Goal: Information Seeking & Learning: Learn about a topic

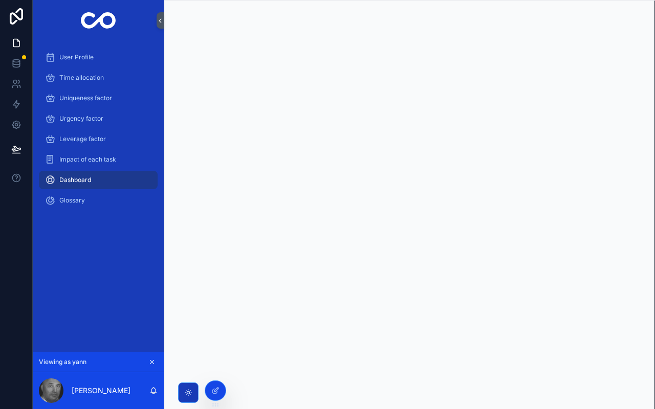
click at [0, 0] on icon at bounding box center [0, 0] width 0 height 0
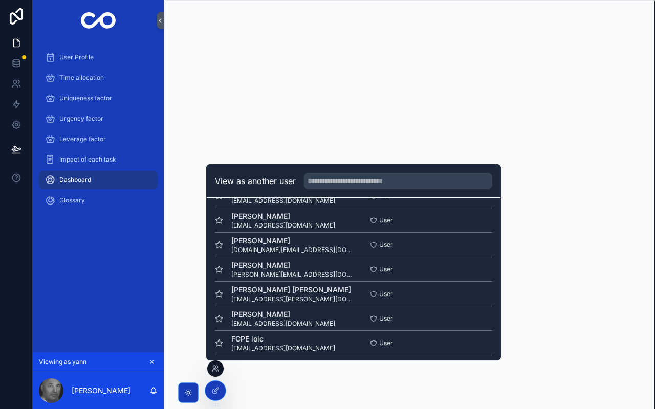
scroll to position [48, 0]
click at [0, 0] on button "Select" at bounding box center [0, 0] width 0 height 0
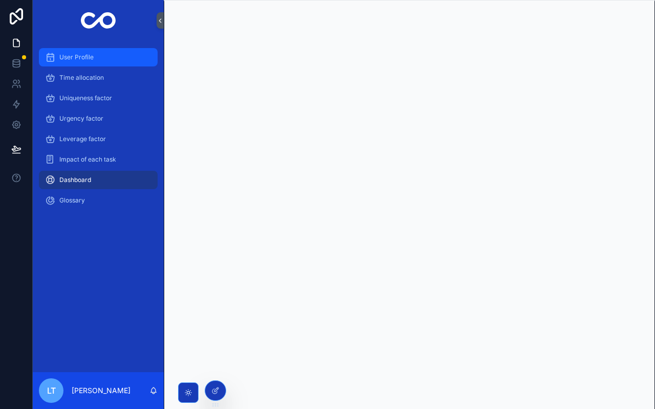
click at [102, 64] on div "User Profile" at bounding box center [98, 57] width 106 height 16
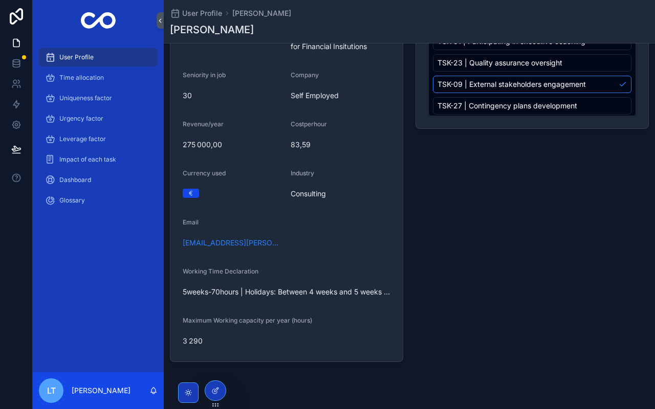
scroll to position [202, 0]
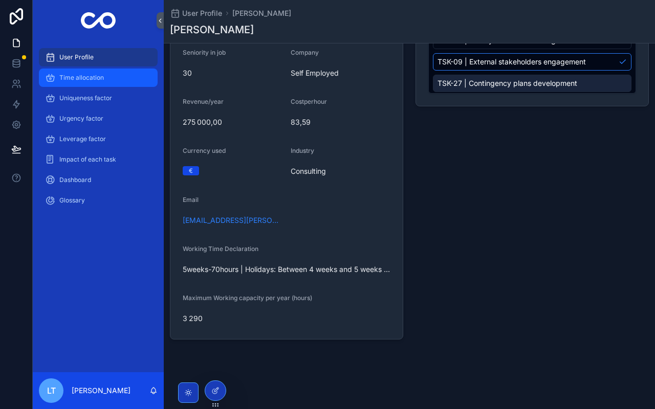
click at [92, 78] on span "Time allocation" at bounding box center [81, 78] width 45 height 8
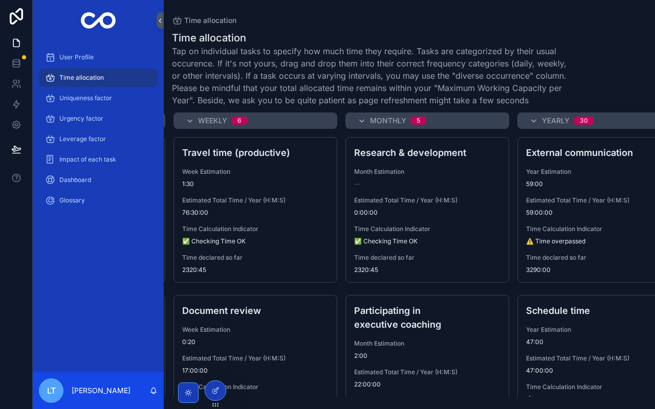
scroll to position [0, 171]
click at [384, 189] on div "Research & development Month Estimation -- Estimated Total Time / Year (H:M:S) …" at bounding box center [426, 210] width 163 height 145
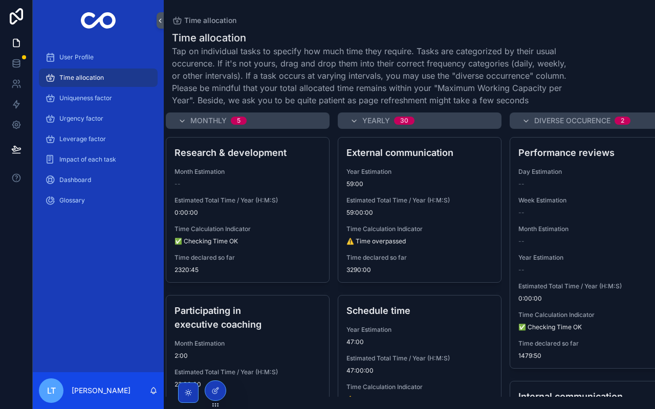
scroll to position [0, 377]
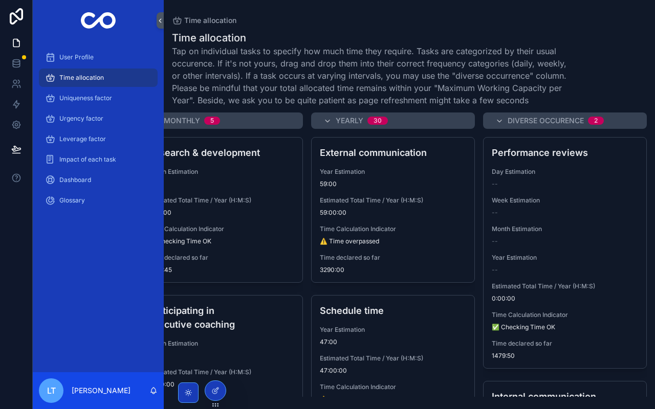
click at [356, 241] on span "⚠️ Time overpassed" at bounding box center [349, 241] width 59 height 8
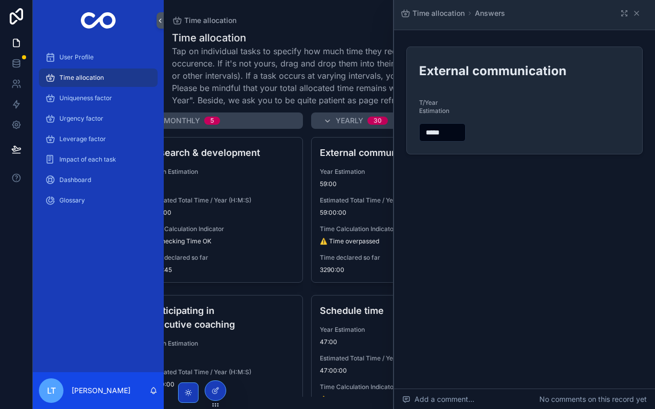
click at [637, 14] on icon "scrollable content" at bounding box center [636, 13] width 4 height 4
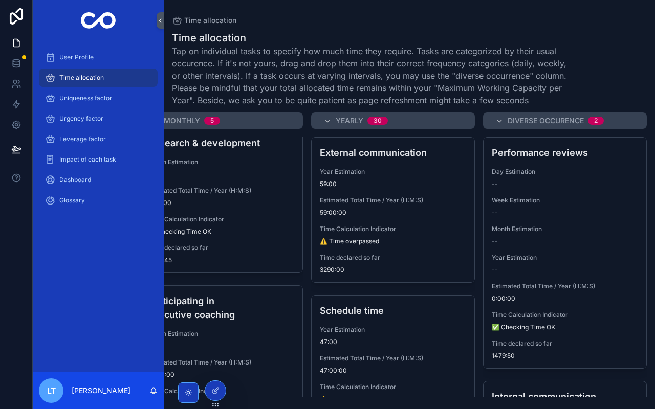
click at [83, 57] on span "User Profile" at bounding box center [76, 57] width 34 height 8
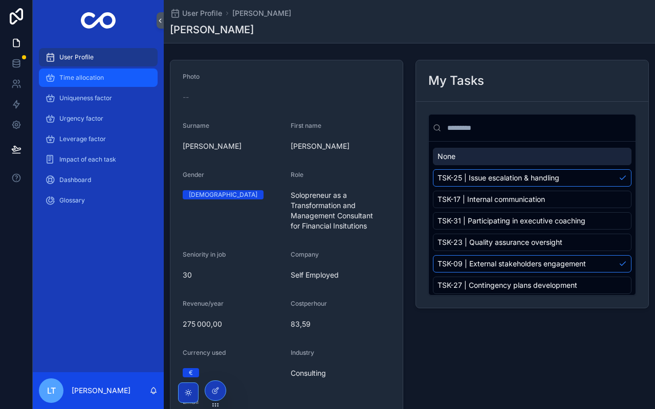
scroll to position [202, 0]
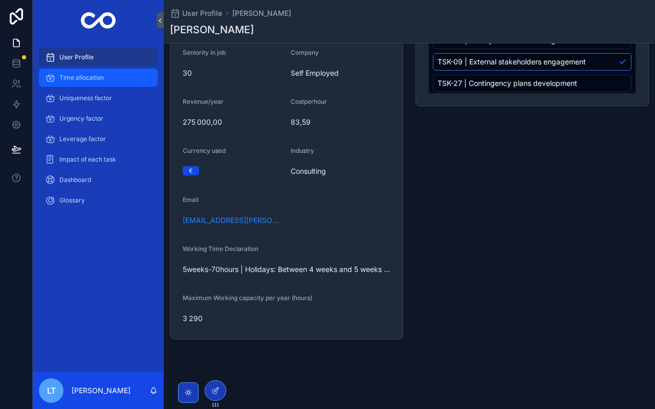
click at [87, 79] on span "Time allocation" at bounding box center [81, 78] width 45 height 8
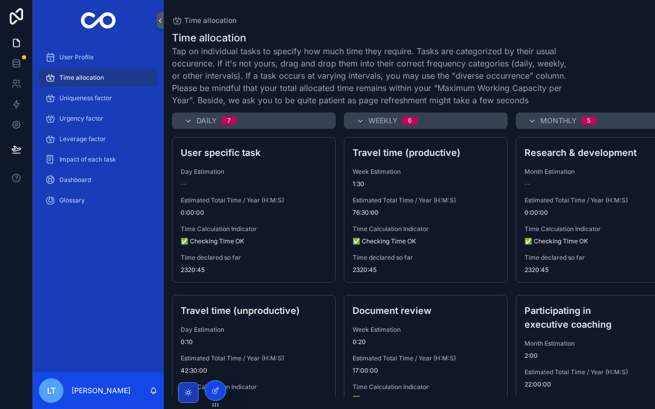
click at [0, 0] on icon at bounding box center [0, 0] width 0 height 0
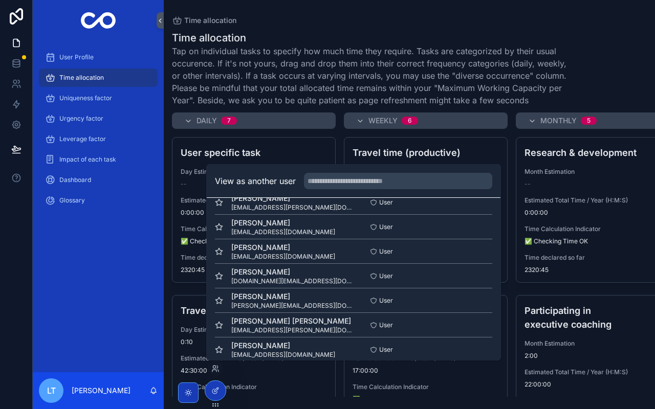
scroll to position [25, 0]
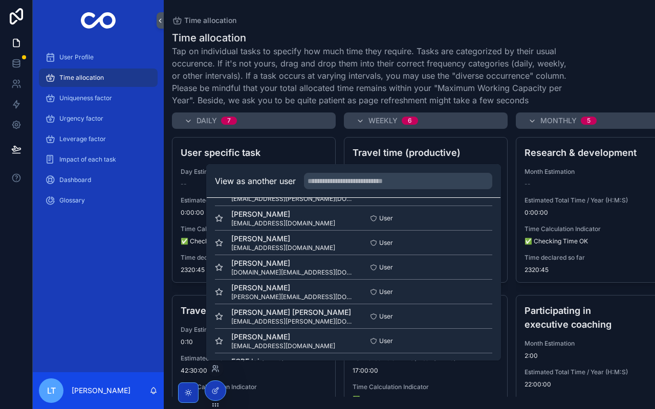
click at [0, 0] on button "Select" at bounding box center [0, 0] width 0 height 0
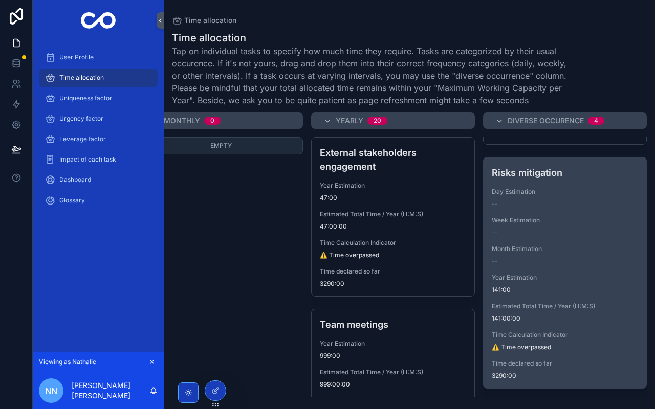
scroll to position [709, 0]
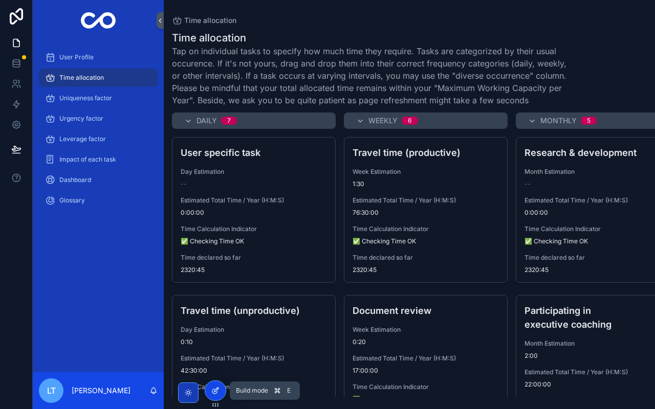
click at [216, 387] on icon at bounding box center [215, 391] width 8 height 8
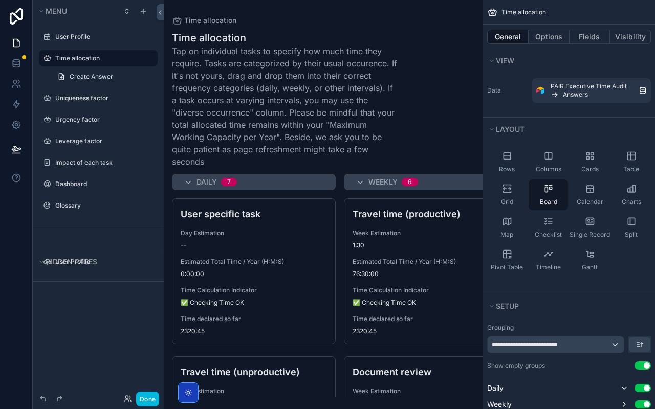
click at [83, 61] on label "Time allocation" at bounding box center [103, 58] width 96 height 8
click at [147, 401] on button "Done" at bounding box center [147, 399] width 23 height 15
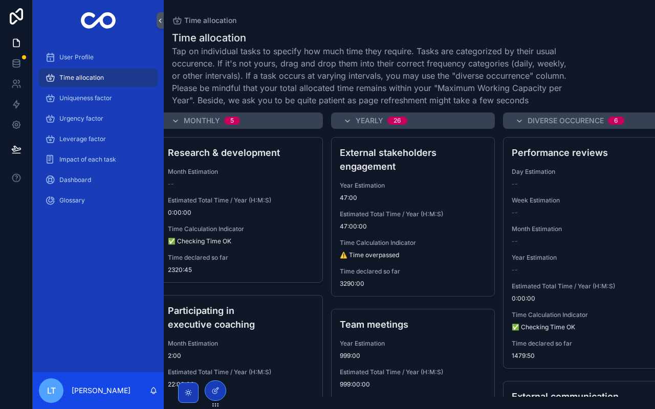
scroll to position [0, 377]
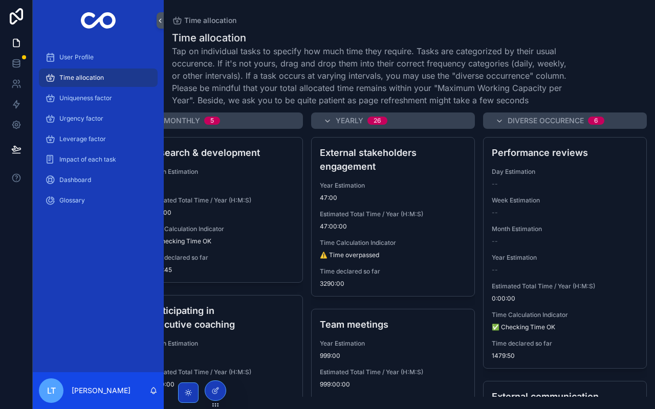
click at [93, 262] on div "User Profile Time allocation Uniqueness factor Urgency factor Leverage factor I…" at bounding box center [98, 207] width 131 height 332
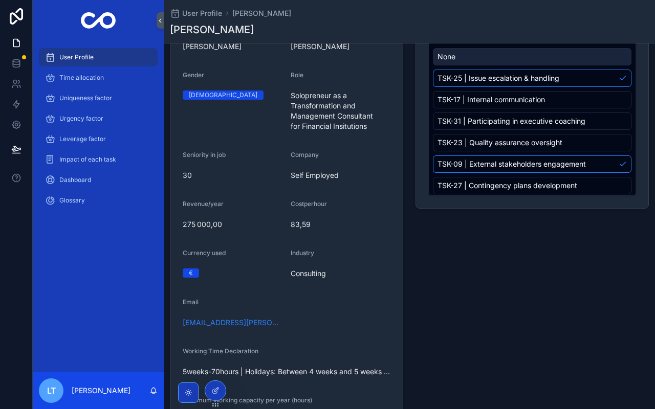
scroll to position [202, 0]
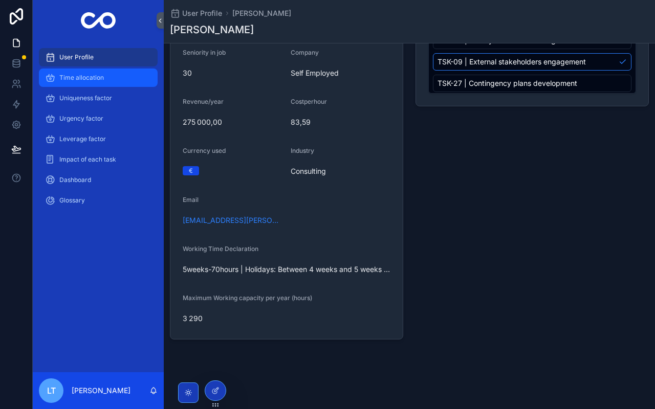
click at [93, 81] on span "Time allocation" at bounding box center [81, 78] width 45 height 8
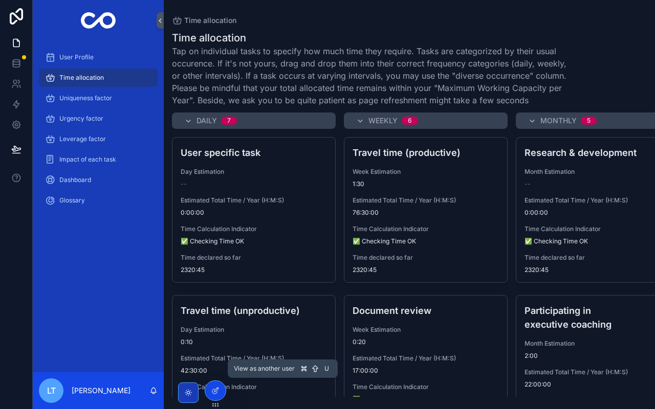
click at [0, 0] on icon at bounding box center [0, 0] width 0 height 0
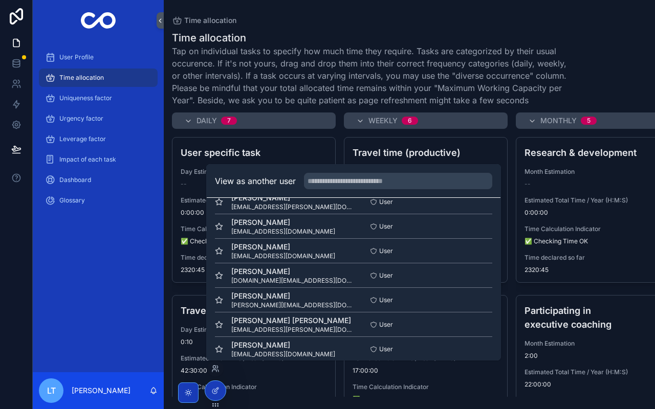
scroll to position [19, 0]
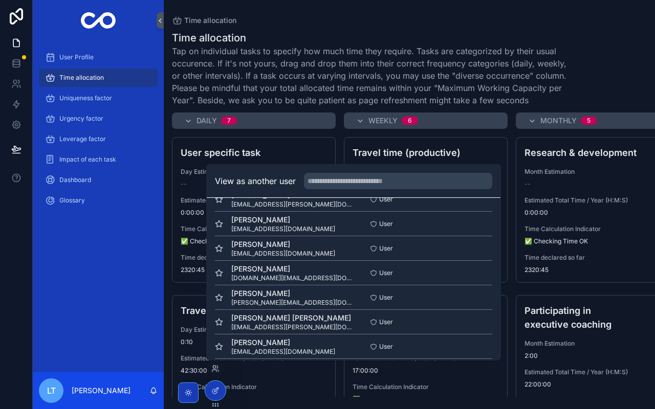
click at [0, 0] on button "Select" at bounding box center [0, 0] width 0 height 0
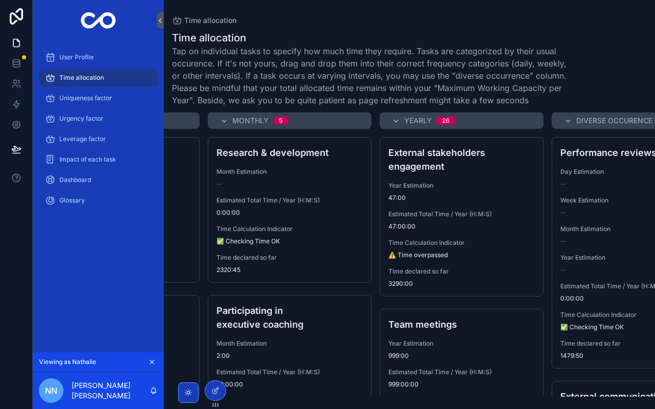
scroll to position [0, 377]
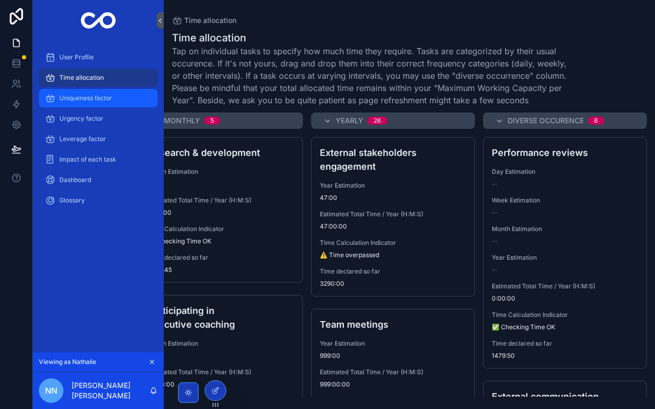
click at [103, 100] on span "Uniqueness factor" at bounding box center [85, 98] width 53 height 8
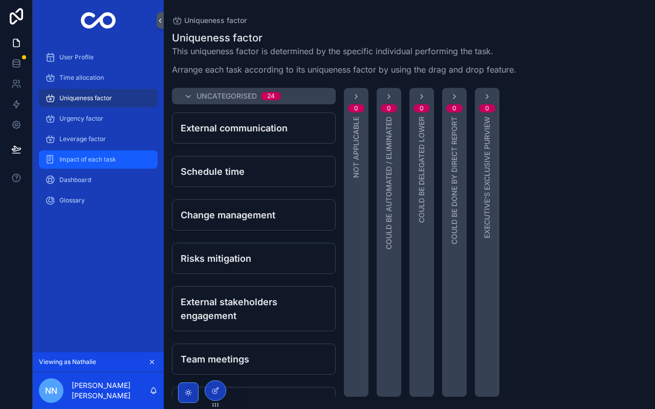
click at [87, 158] on span "Impact of each task" at bounding box center [87, 160] width 57 height 8
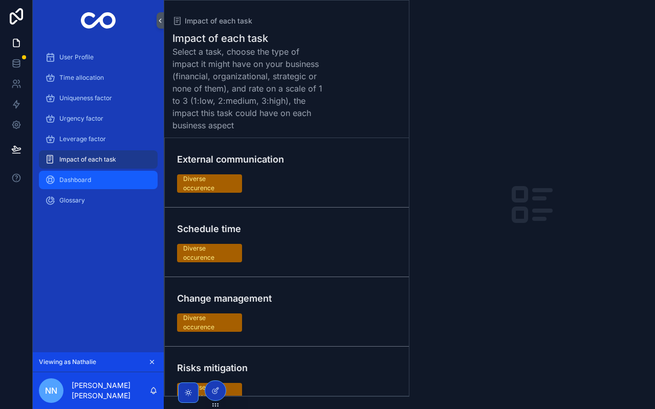
click at [87, 176] on span "Dashboard" at bounding box center [75, 180] width 32 height 8
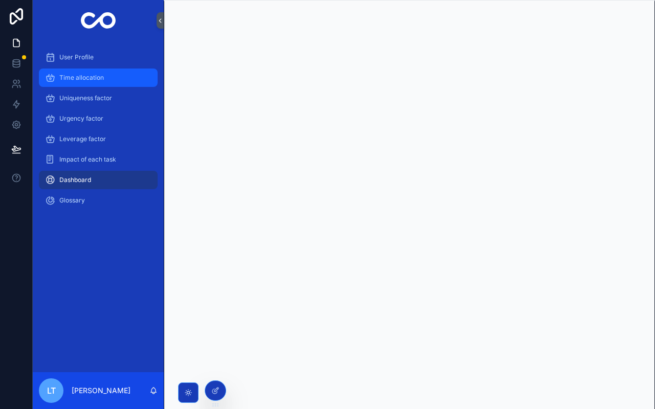
click at [126, 82] on div "Time allocation" at bounding box center [98, 78] width 106 height 16
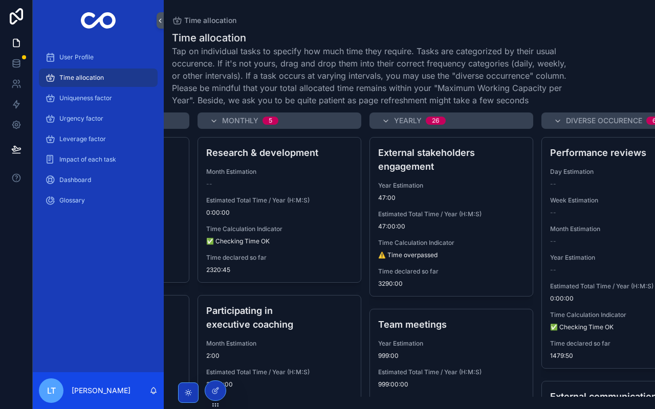
scroll to position [0, 377]
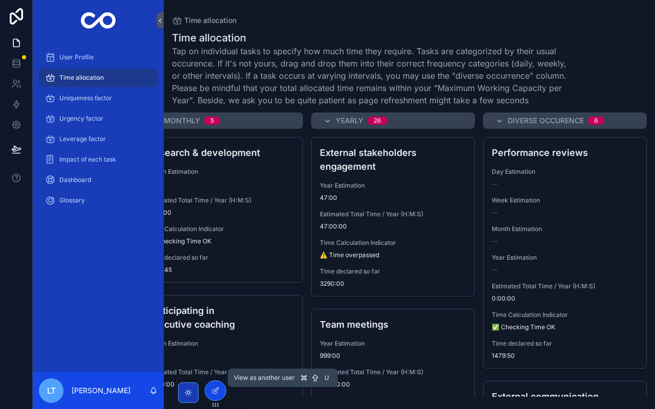
click at [0, 0] on icon at bounding box center [0, 0] width 0 height 0
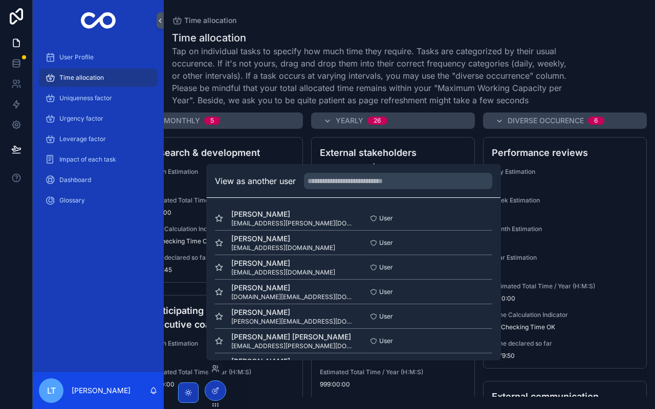
scroll to position [11, 0]
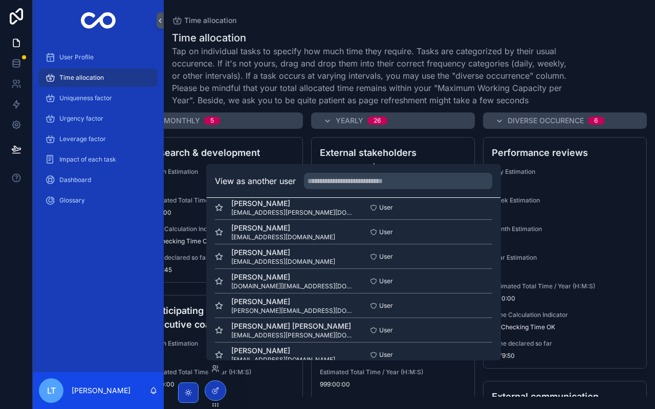
click at [0, 0] on button "Select" at bounding box center [0, 0] width 0 height 0
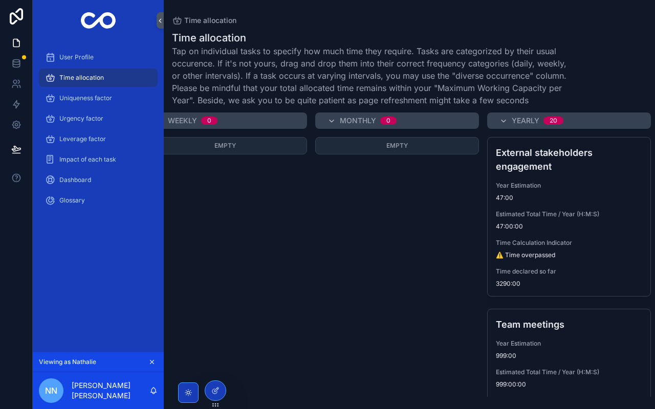
scroll to position [0, 377]
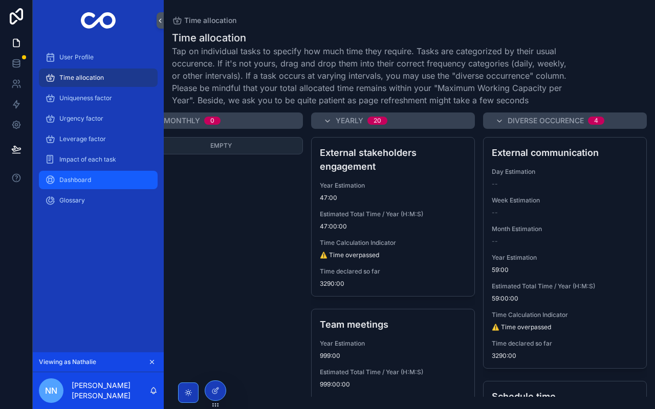
click at [106, 181] on div "Dashboard" at bounding box center [98, 180] width 106 height 16
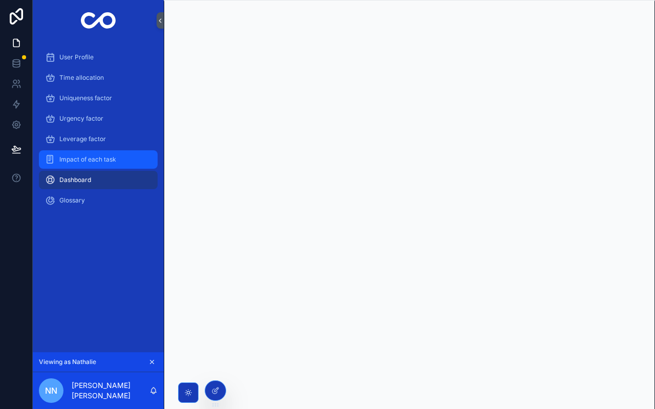
click at [116, 161] on span "Impact of each task" at bounding box center [87, 160] width 57 height 8
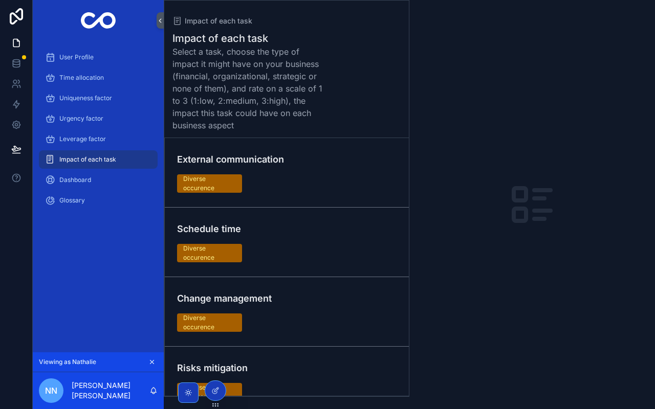
click at [312, 201] on link "External communication Diverse occurence" at bounding box center [287, 173] width 244 height 70
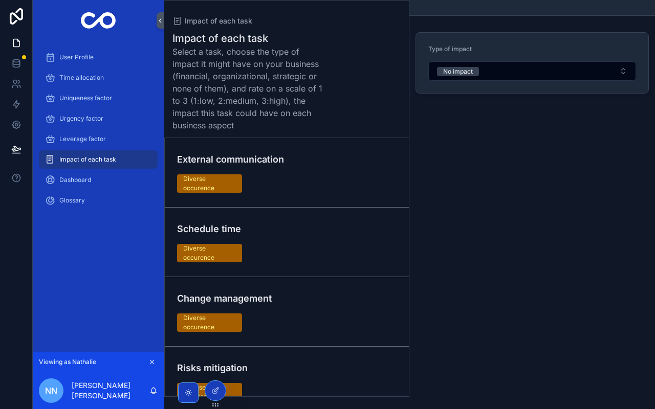
click at [299, 240] on div "Schedule time Diverse occurence" at bounding box center [286, 242] width 219 height 40
click at [296, 309] on div "Change management Diverse occurence" at bounding box center [286, 312] width 219 height 40
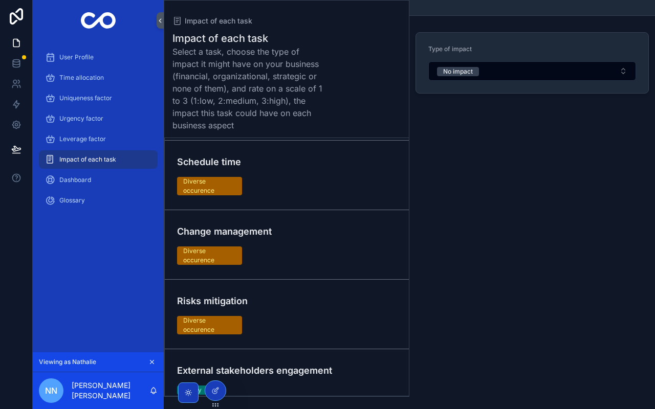
scroll to position [84, 0]
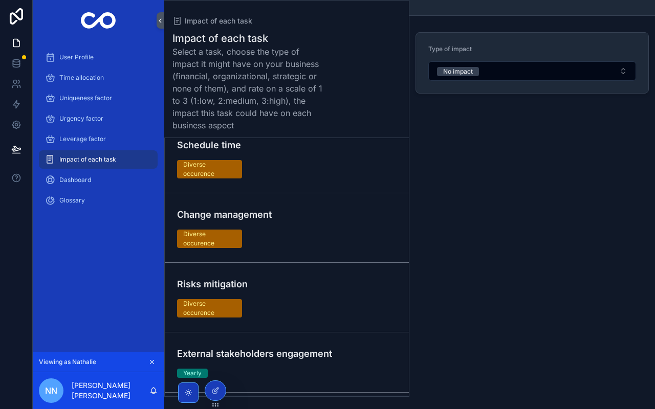
click at [296, 309] on div "Risks mitigation Diverse occurence" at bounding box center [286, 297] width 219 height 40
click at [312, 366] on div "External stakeholders engagement Yearly" at bounding box center [286, 362] width 219 height 31
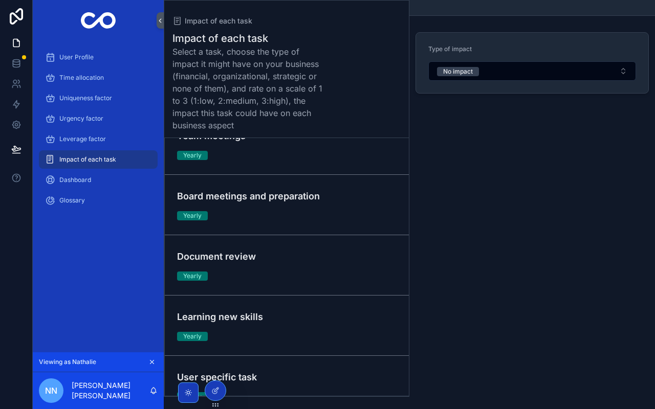
scroll to position [365, 0]
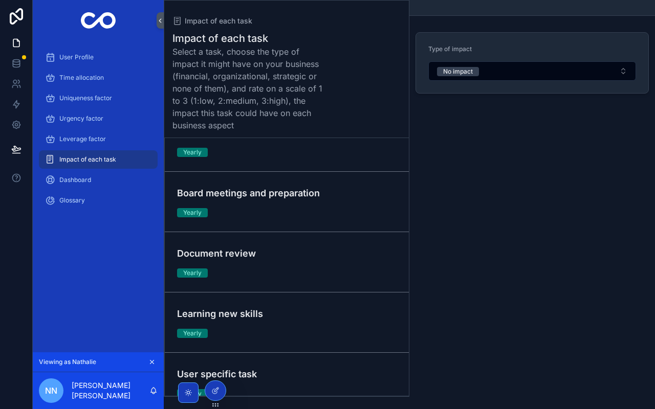
click at [325, 372] on h4 "User specific task" at bounding box center [286, 374] width 219 height 14
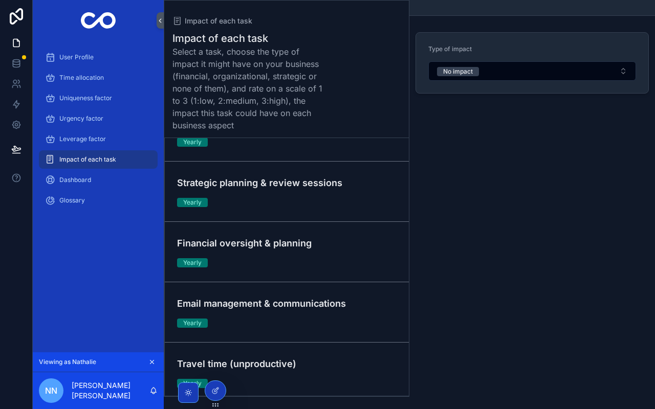
scroll to position [1003, 0]
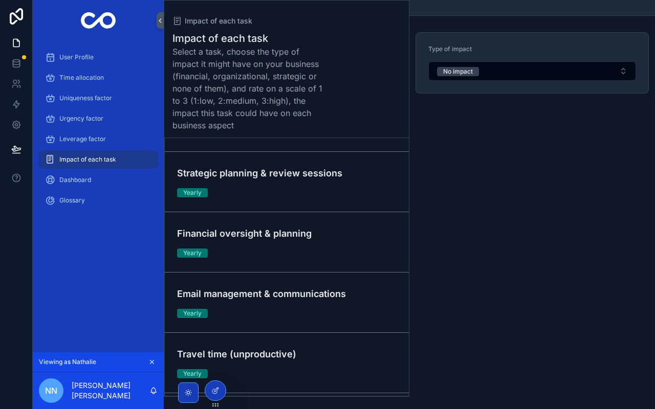
click at [318, 310] on div "Email management & communications Yearly" at bounding box center [286, 302] width 219 height 31
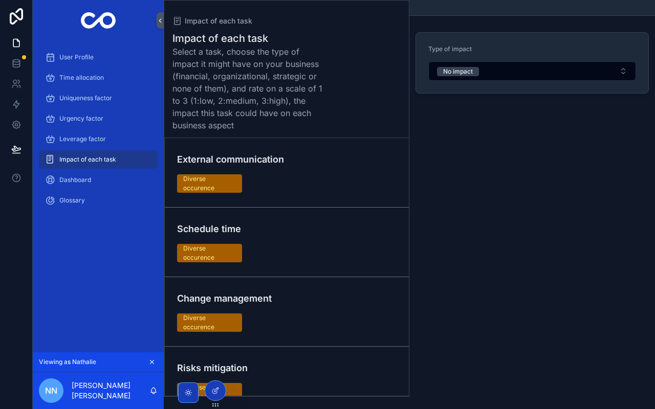
click at [117, 157] on div "Impact of each task" at bounding box center [98, 159] width 106 height 16
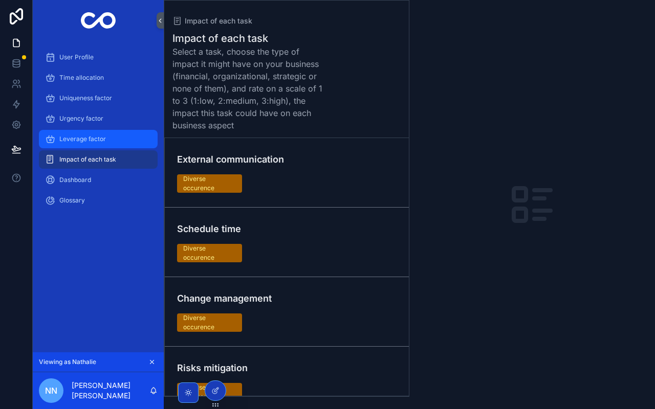
click at [104, 140] on span "Leverage factor" at bounding box center [82, 139] width 47 height 8
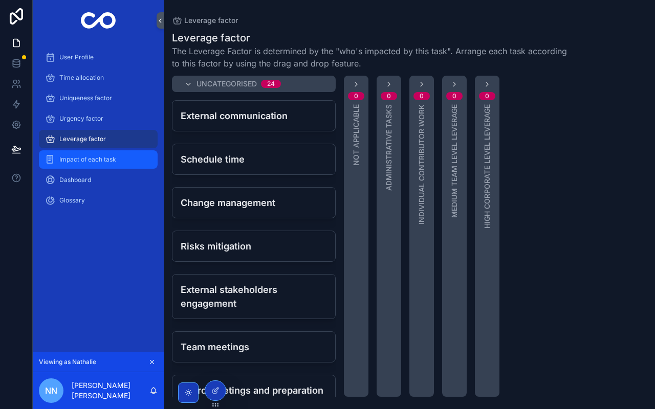
click at [131, 160] on div "Impact of each task" at bounding box center [98, 159] width 106 height 16
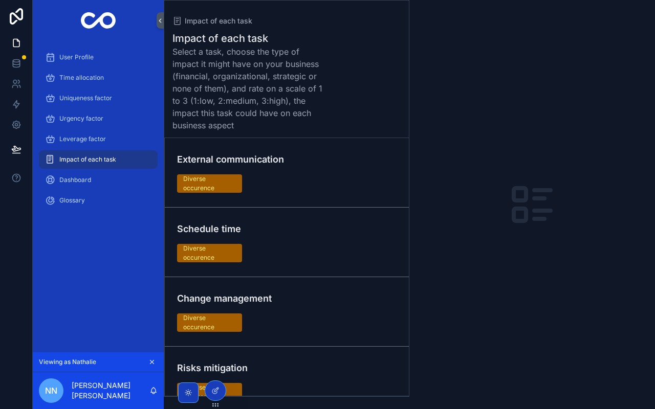
click at [280, 172] on div "External communication Diverse occurence" at bounding box center [286, 172] width 219 height 40
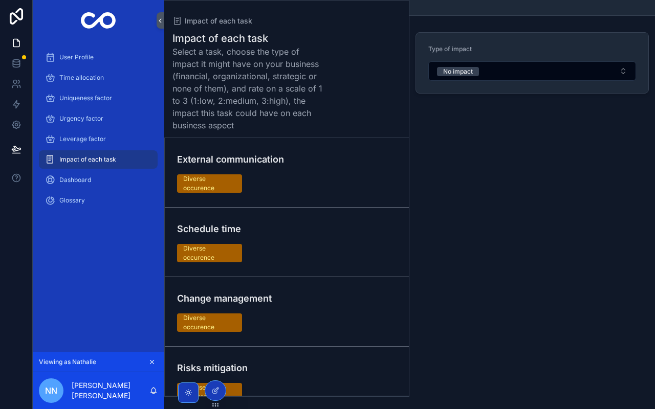
click at [277, 270] on link "Schedule time Diverse occurence" at bounding box center [287, 243] width 244 height 70
click at [281, 245] on div "Schedule time Diverse occurence" at bounding box center [286, 242] width 219 height 40
click at [90, 187] on div "Dashboard" at bounding box center [98, 180] width 106 height 16
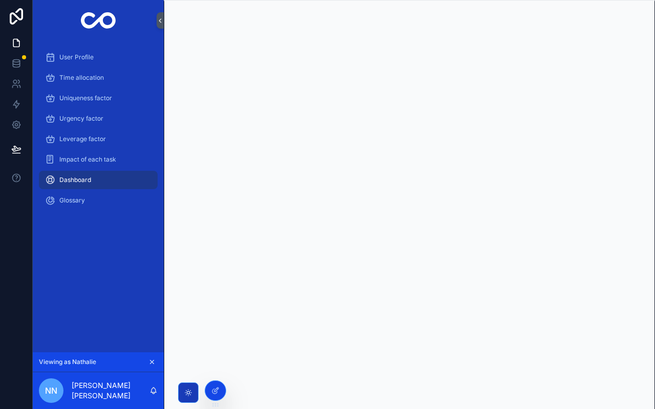
click at [0, 0] on icon at bounding box center [0, 0] width 0 height 0
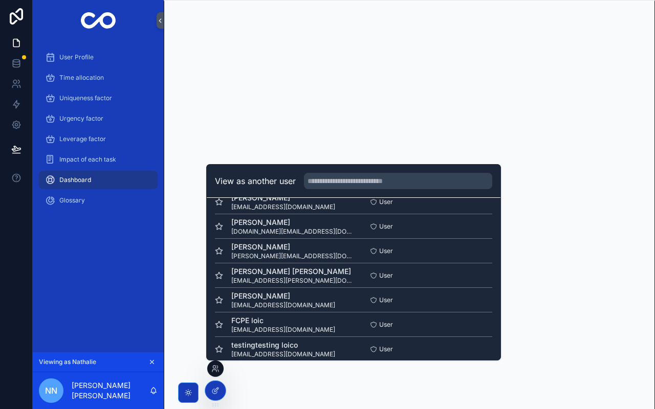
scroll to position [67, 0]
click at [0, 0] on button "Select" at bounding box center [0, 0] width 0 height 0
click at [127, 186] on div "Dashboard" at bounding box center [98, 180] width 106 height 16
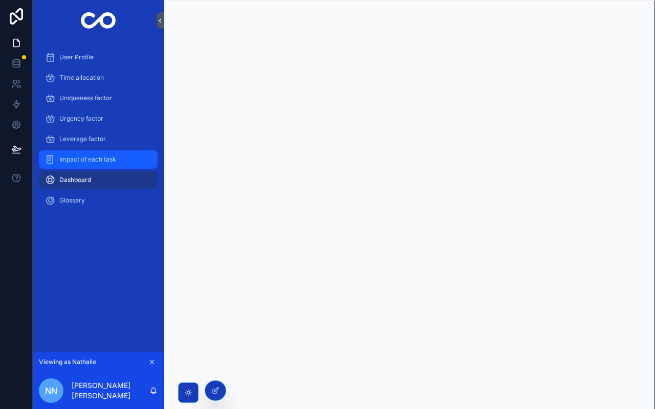
click at [93, 159] on span "Impact of each task" at bounding box center [87, 160] width 57 height 8
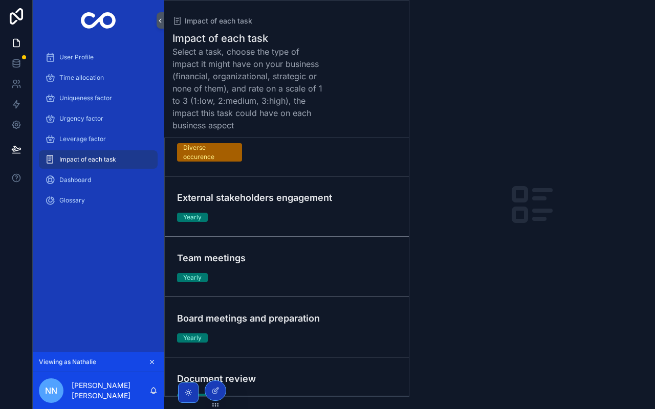
scroll to position [244, 0]
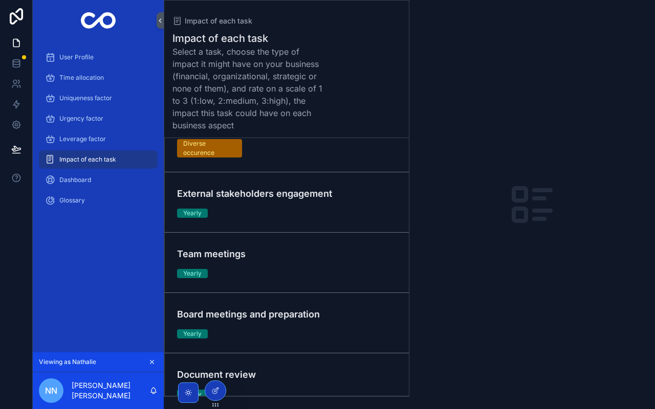
click at [298, 295] on link "Board meetings and preparation Yearly" at bounding box center [287, 323] width 244 height 60
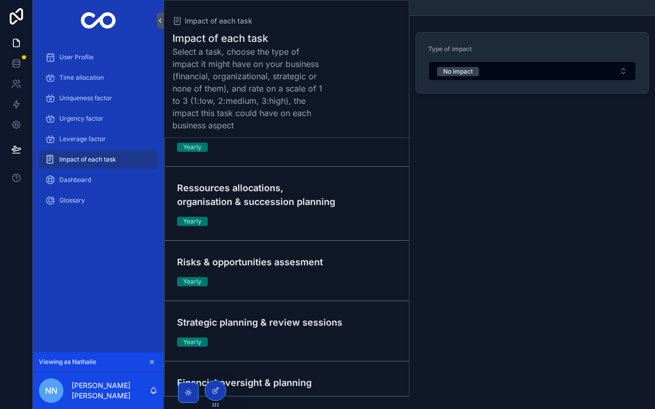
scroll to position [1241, 0]
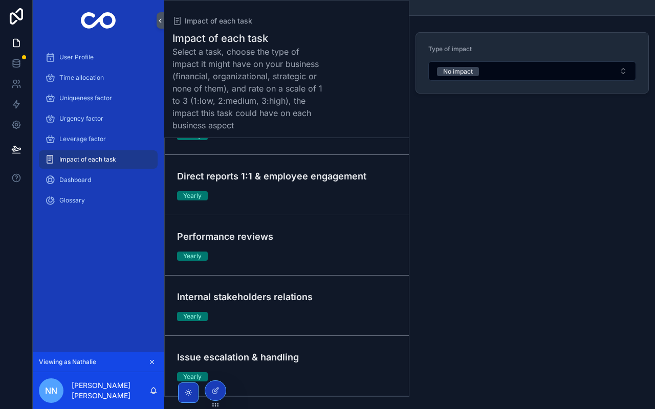
click at [306, 348] on link "Issue escalation & handling Yearly" at bounding box center [287, 366] width 244 height 60
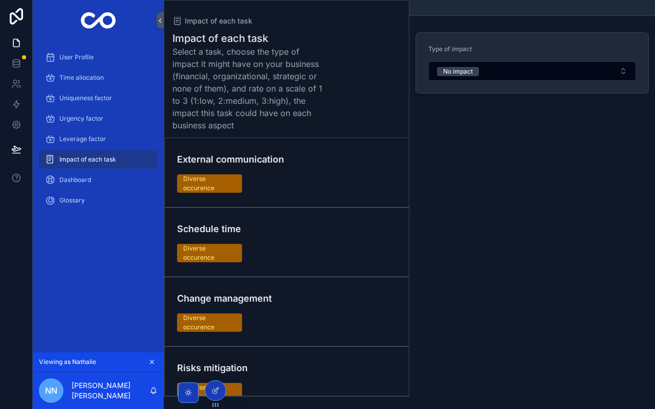
click at [102, 163] on span "Impact of each task" at bounding box center [87, 160] width 57 height 8
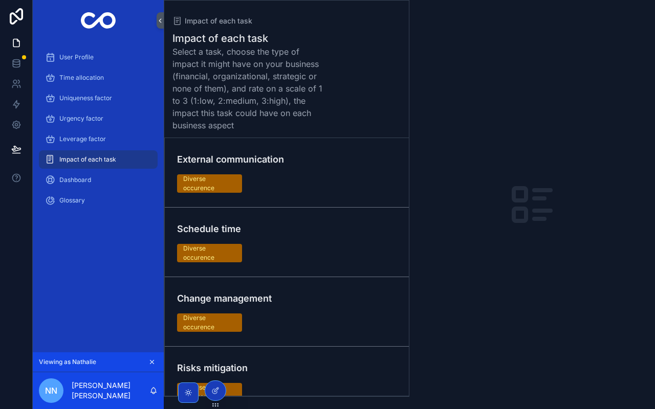
click at [291, 184] on div "External communication Diverse occurence" at bounding box center [286, 172] width 219 height 40
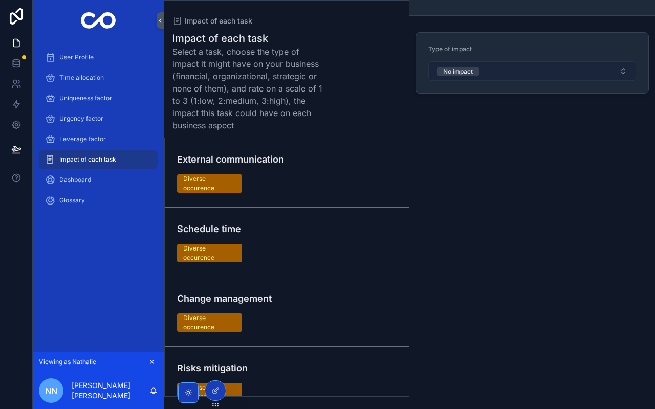
click at [478, 70] on span "No impact" at bounding box center [458, 71] width 42 height 9
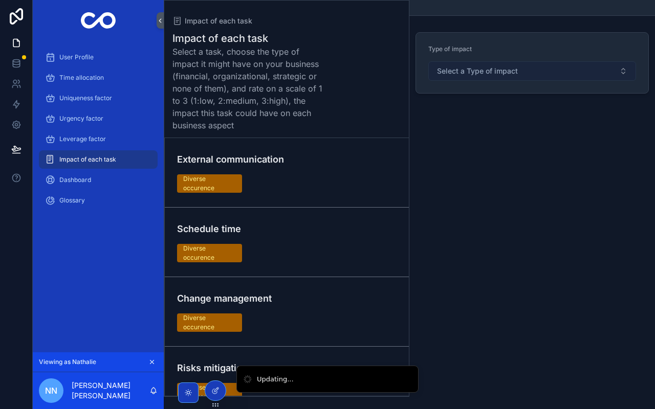
click at [478, 70] on span "Select a Type of impact" at bounding box center [477, 71] width 81 height 10
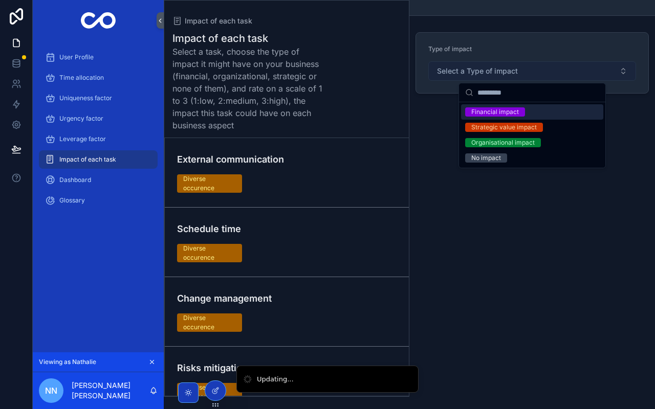
click at [484, 113] on div "Financial impact" at bounding box center [495, 111] width 48 height 9
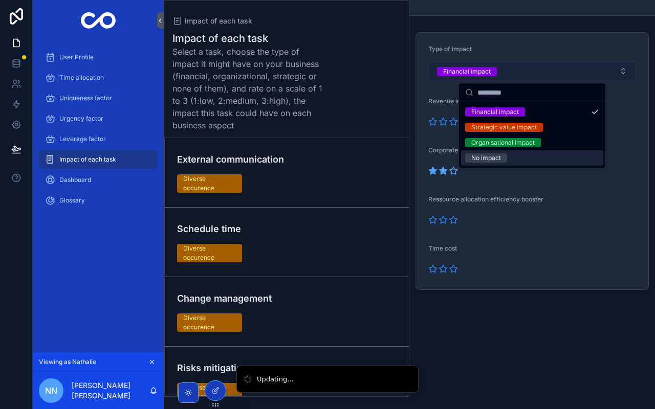
click at [446, 173] on icon "scrollable content" at bounding box center [443, 170] width 8 height 7
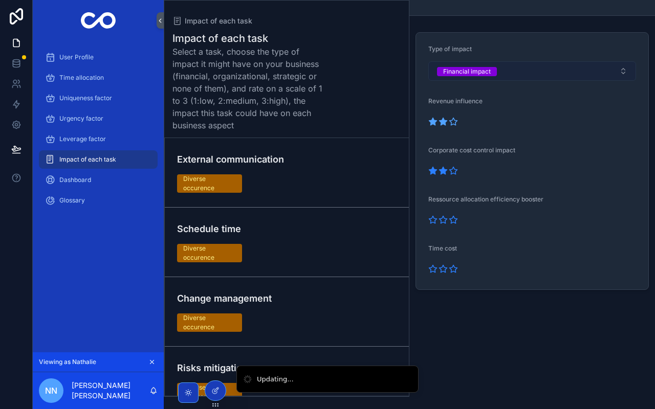
click at [445, 119] on icon "scrollable content" at bounding box center [442, 121] width 9 height 9
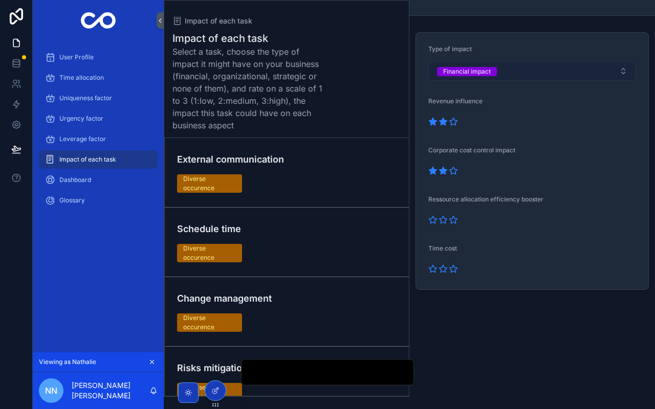
click at [351, 260] on div "Schedule time Diverse occurence" at bounding box center [286, 242] width 219 height 40
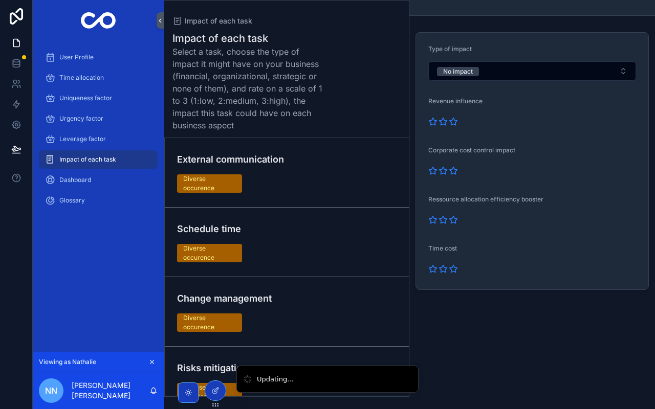
click at [342, 179] on div "External communication Diverse occurence" at bounding box center [286, 172] width 219 height 40
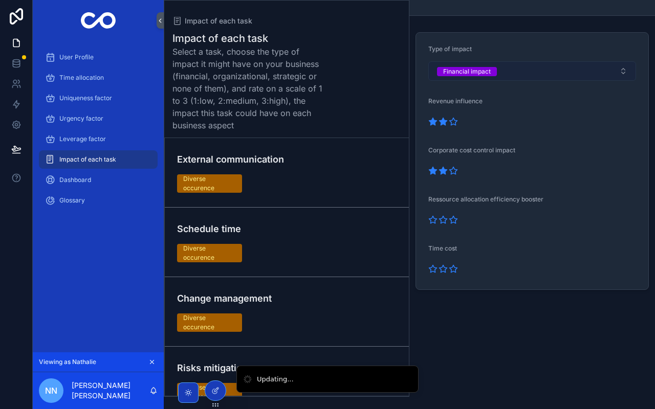
click at [605, 64] on button "Financial impact" at bounding box center [532, 70] width 208 height 19
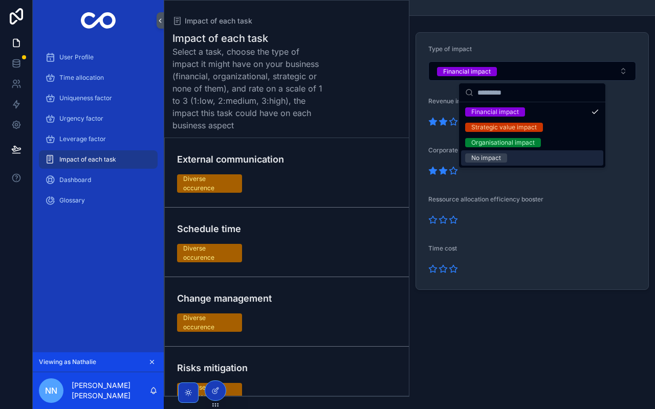
click at [498, 159] on div "No impact" at bounding box center [486, 157] width 30 height 9
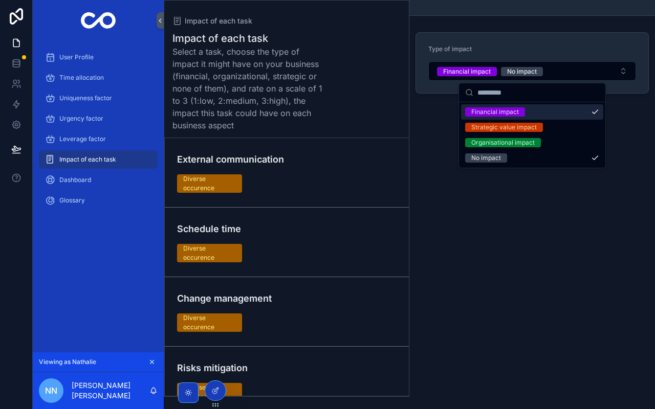
click at [596, 115] on div "Financial impact" at bounding box center [532, 111] width 142 height 15
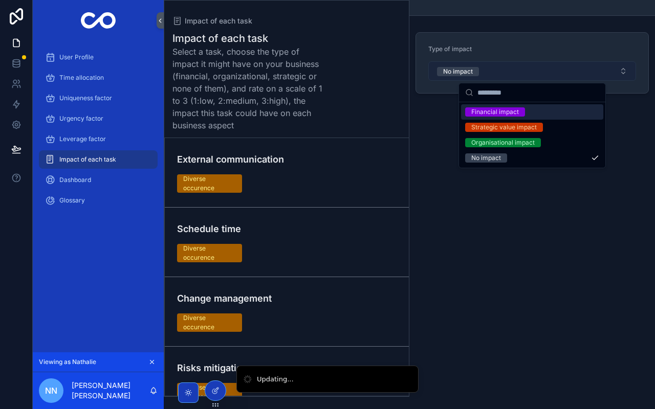
click at [466, 73] on div "No impact" at bounding box center [458, 71] width 30 height 9
click at [497, 111] on div "Financial impact" at bounding box center [495, 111] width 48 height 9
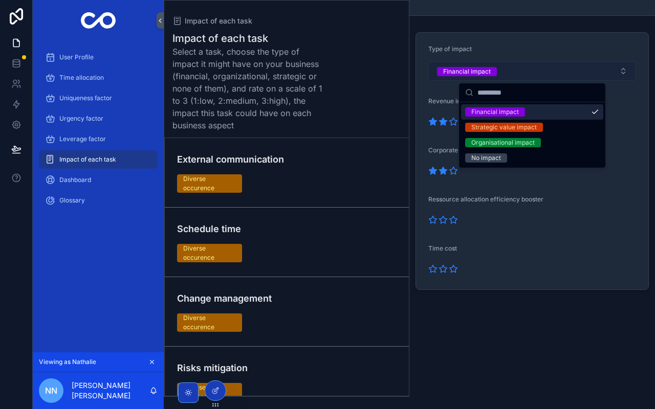
click at [597, 116] on div "Financial impact" at bounding box center [532, 111] width 142 height 15
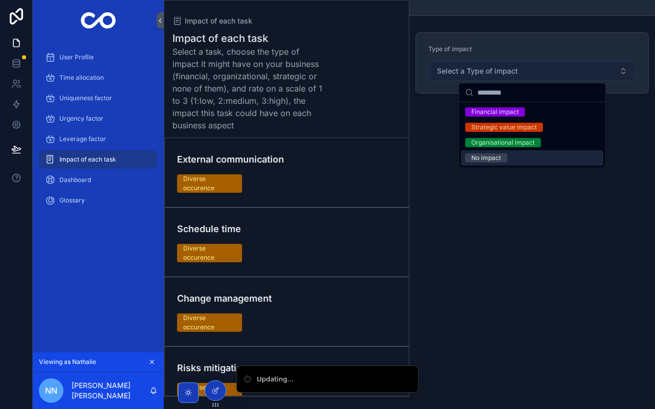
click at [475, 269] on div "Type of impact Select a Type of impact" at bounding box center [532, 204] width 246 height 409
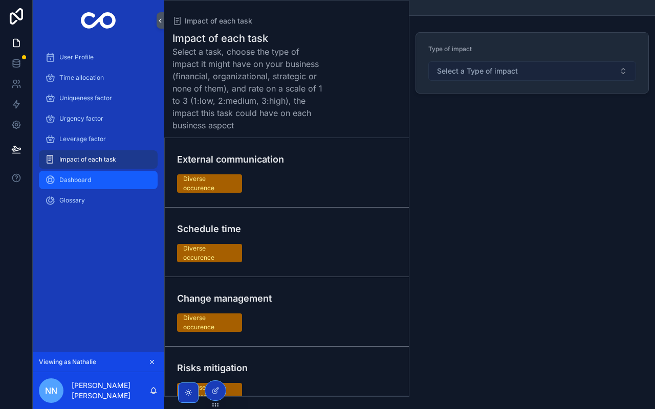
click at [98, 175] on div "Dashboard" at bounding box center [98, 180] width 106 height 16
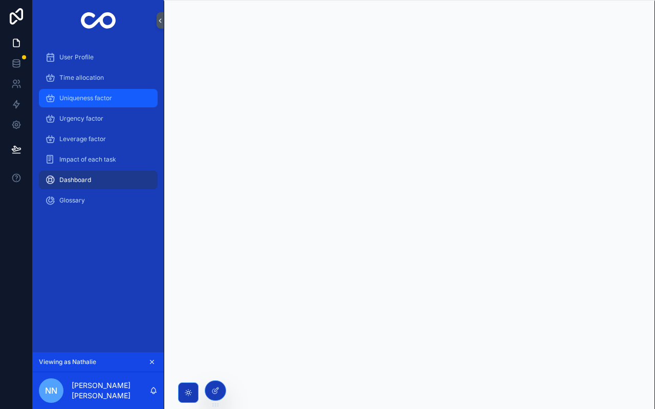
click at [101, 96] on span "Uniqueness factor" at bounding box center [85, 98] width 53 height 8
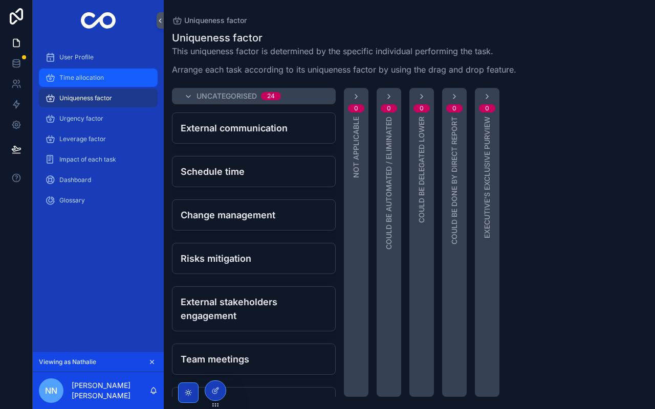
click at [105, 72] on div "Time allocation" at bounding box center [98, 78] width 106 height 16
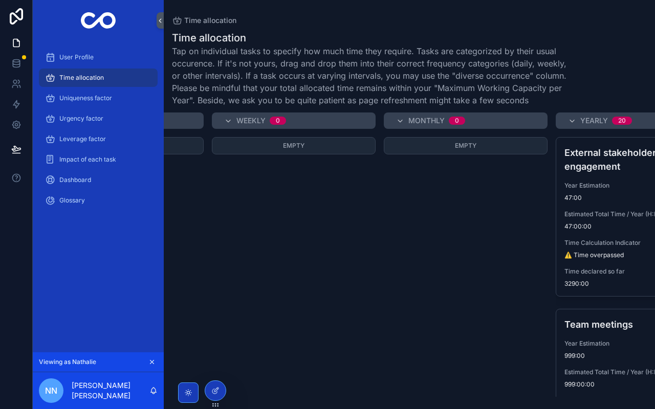
scroll to position [0, 377]
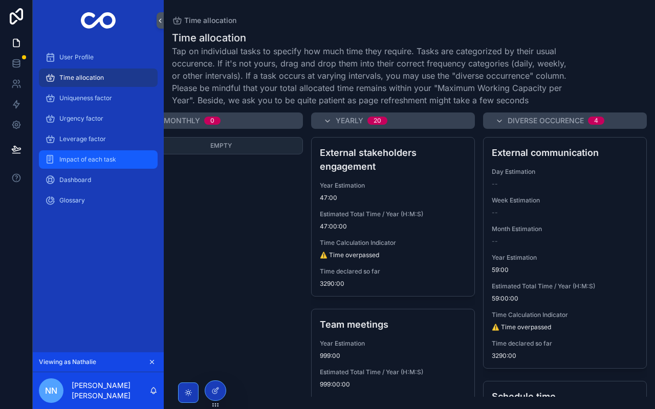
click at [91, 152] on div "Impact of each task" at bounding box center [98, 159] width 106 height 16
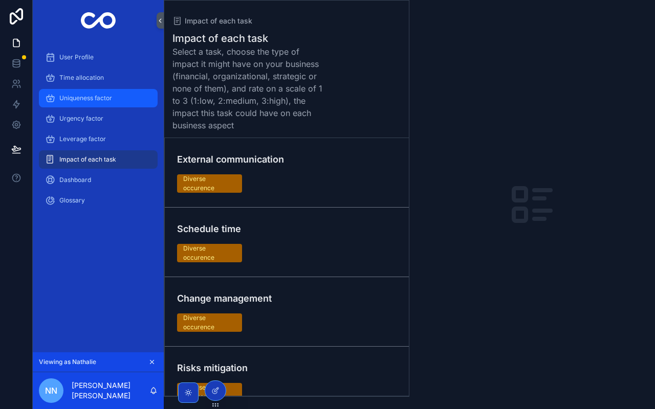
click at [102, 93] on div "Uniqueness factor" at bounding box center [98, 98] width 106 height 16
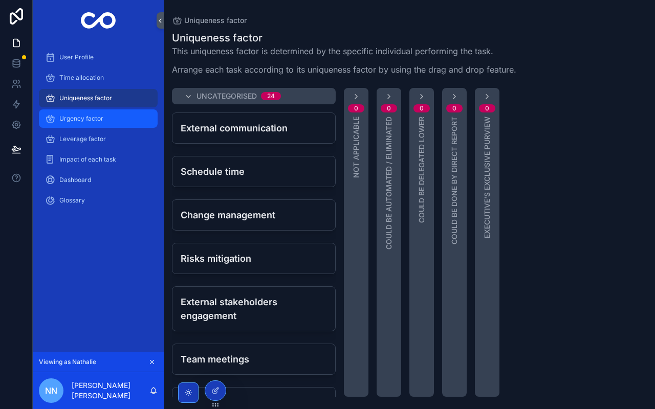
click at [100, 118] on span "Urgency factor" at bounding box center [81, 119] width 44 height 8
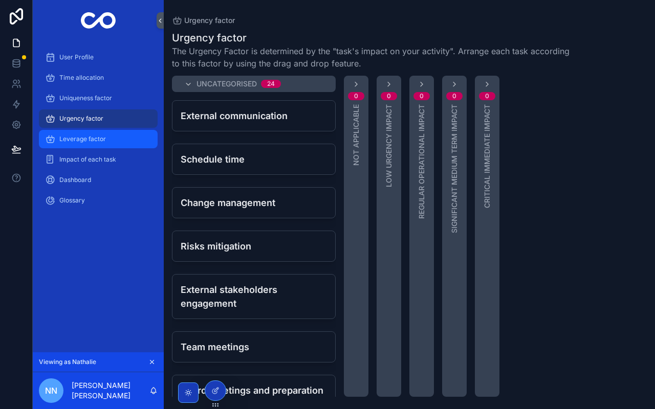
click at [98, 139] on span "Leverage factor" at bounding box center [82, 139] width 47 height 8
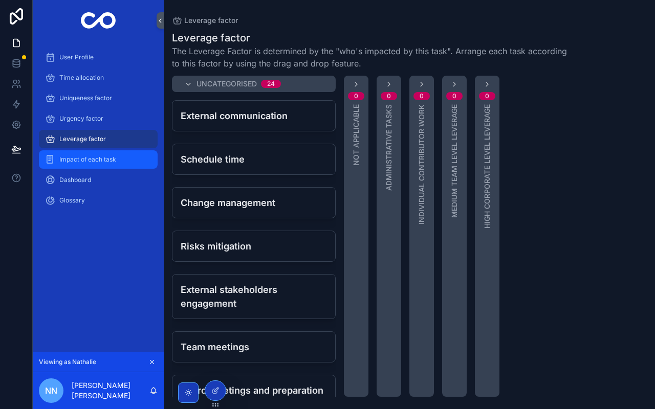
click at [95, 165] on div "Impact of each task" at bounding box center [98, 159] width 106 height 16
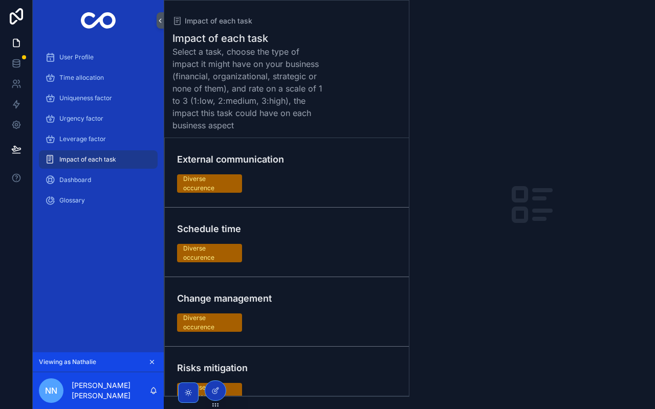
click at [323, 167] on div "External communication Diverse occurence" at bounding box center [286, 172] width 219 height 40
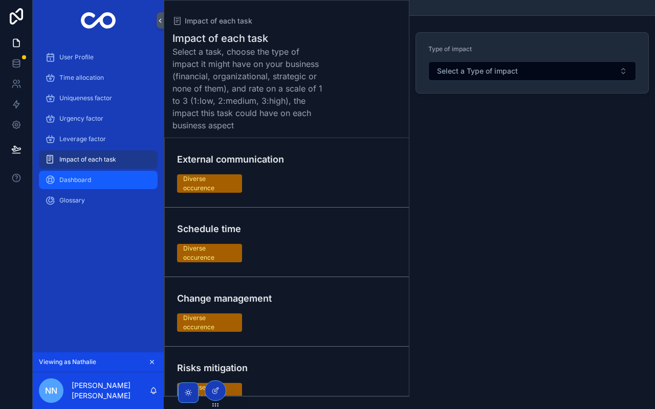
click at [109, 181] on div "Dashboard" at bounding box center [98, 180] width 106 height 16
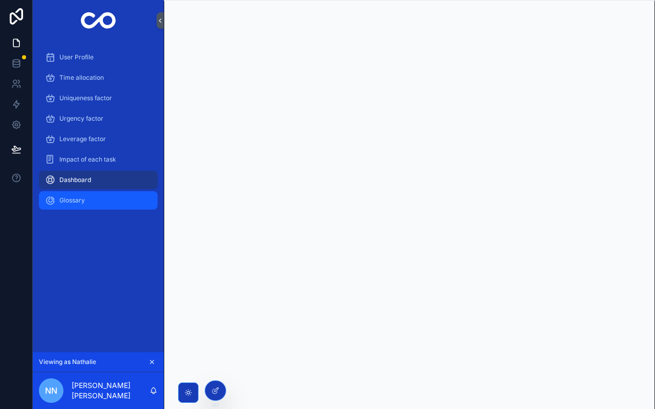
click at [104, 197] on div "Glossary" at bounding box center [98, 200] width 106 height 16
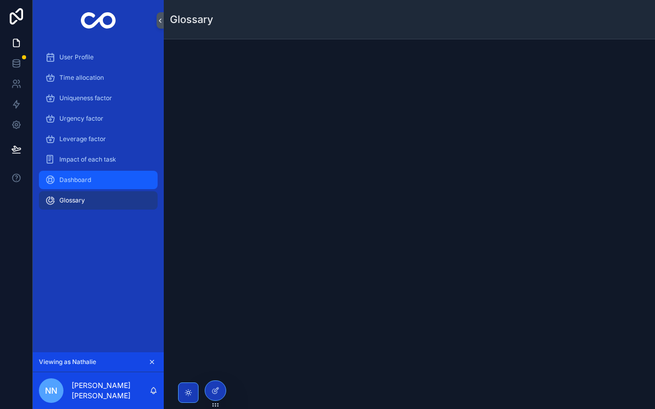
click at [105, 183] on div "Dashboard" at bounding box center [98, 180] width 106 height 16
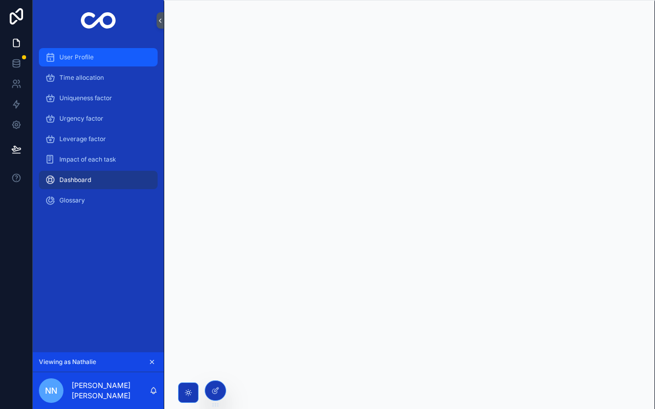
click at [78, 56] on span "User Profile" at bounding box center [76, 57] width 34 height 8
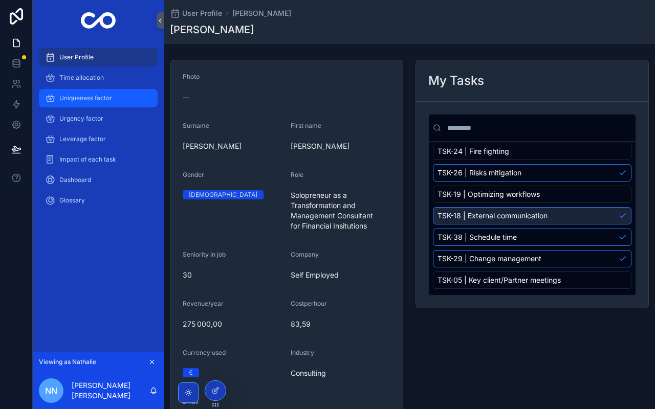
click at [121, 96] on div "Uniqueness factor" at bounding box center [98, 98] width 106 height 16
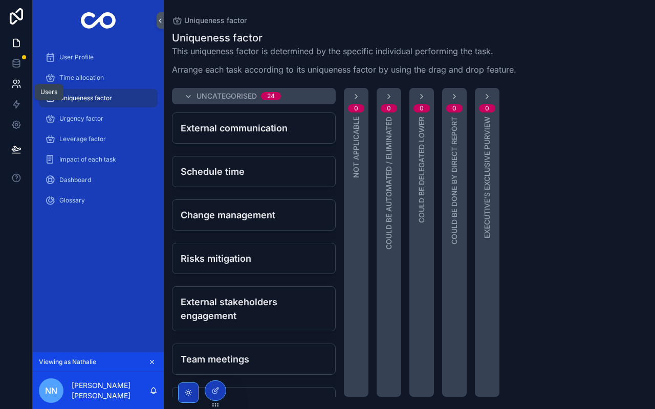
click at [19, 81] on icon at bounding box center [16, 84] width 10 height 10
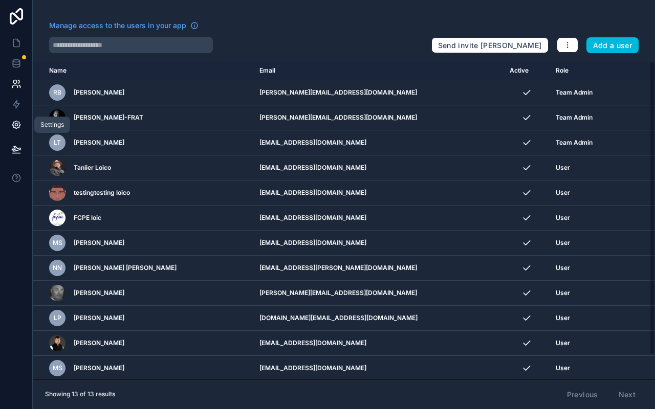
click at [17, 125] on icon at bounding box center [16, 125] width 3 height 3
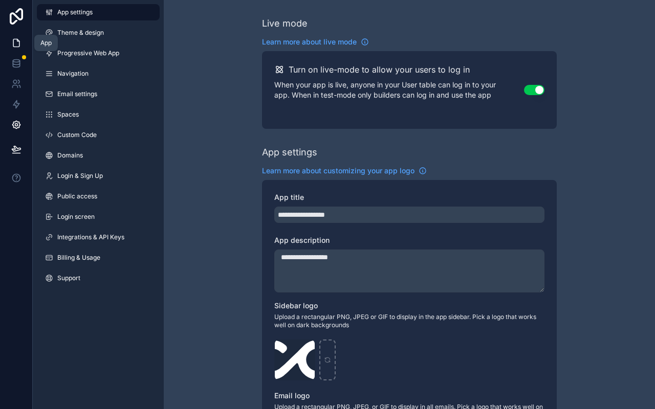
click at [24, 45] on link at bounding box center [16, 43] width 32 height 20
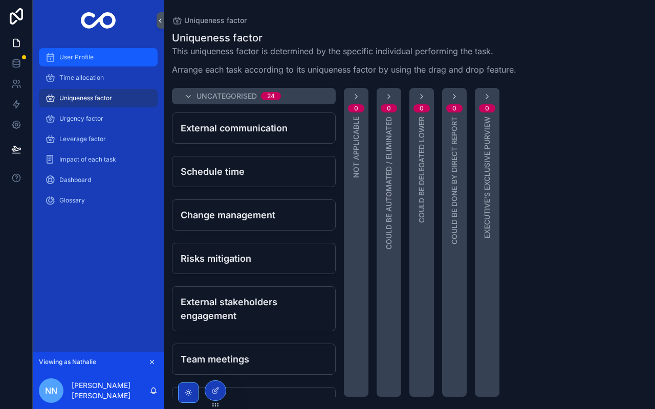
click at [111, 54] on div "User Profile" at bounding box center [98, 57] width 106 height 16
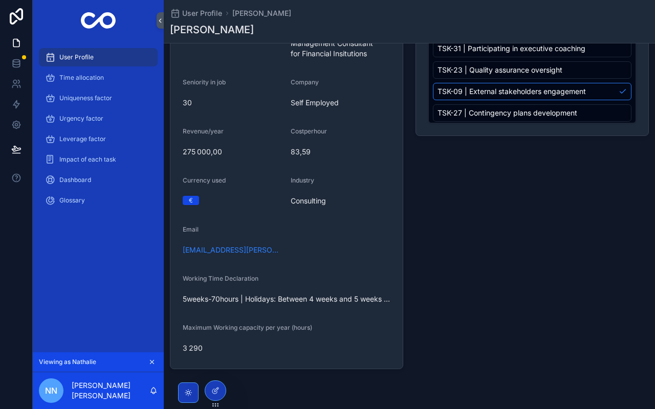
scroll to position [202, 0]
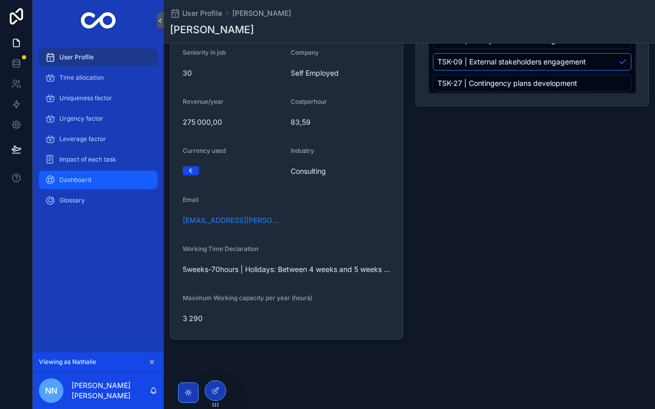
click at [105, 175] on div "Dashboard" at bounding box center [98, 180] width 106 height 16
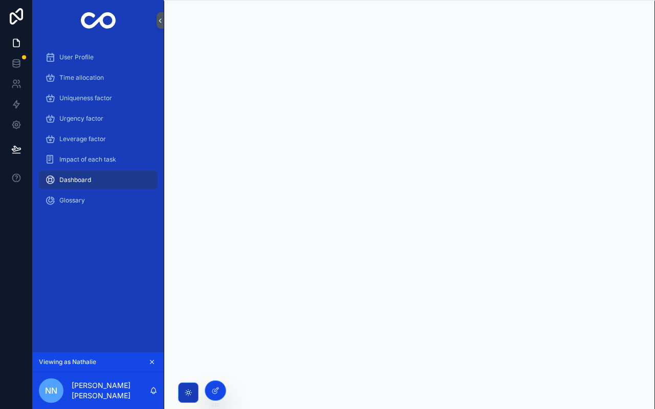
click at [0, 0] on icon at bounding box center [0, 0] width 0 height 0
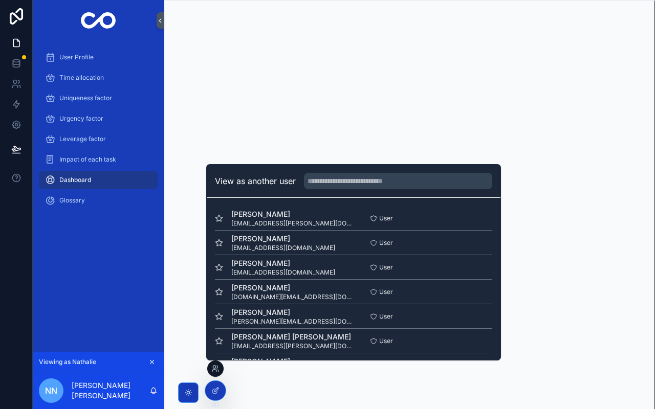
click at [0, 0] on button "Select" at bounding box center [0, 0] width 0 height 0
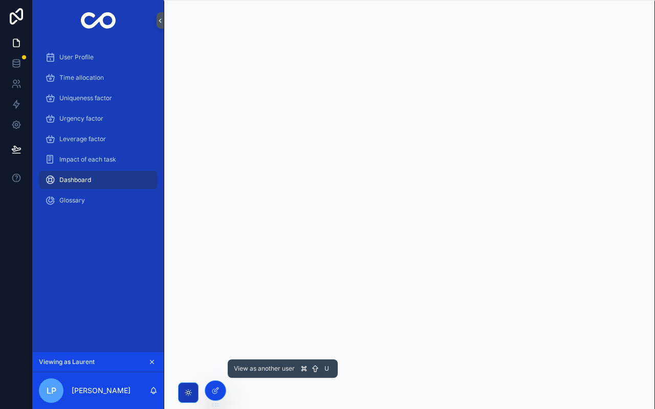
click at [0, 0] on icon at bounding box center [0, 0] width 0 height 0
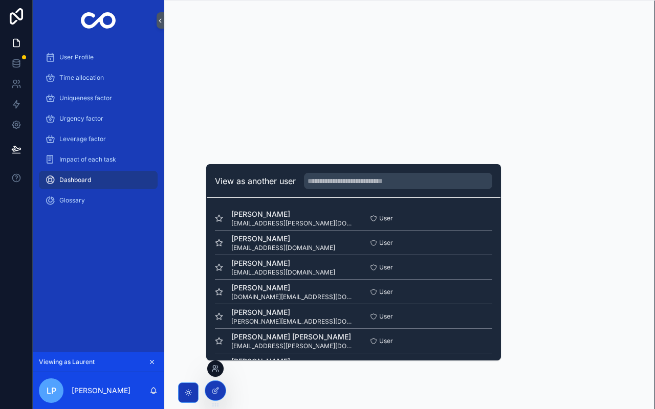
click at [0, 0] on button "Select" at bounding box center [0, 0] width 0 height 0
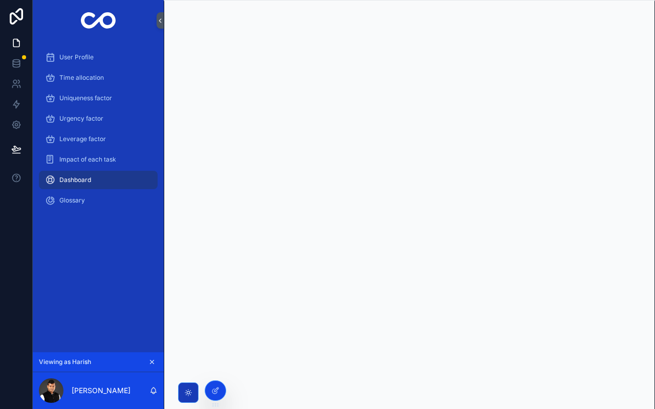
click at [0, 0] on icon at bounding box center [0, 0] width 0 height 0
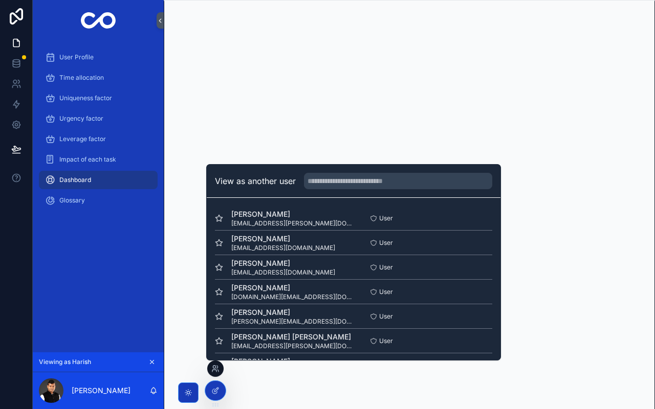
click at [0, 0] on button "Select" at bounding box center [0, 0] width 0 height 0
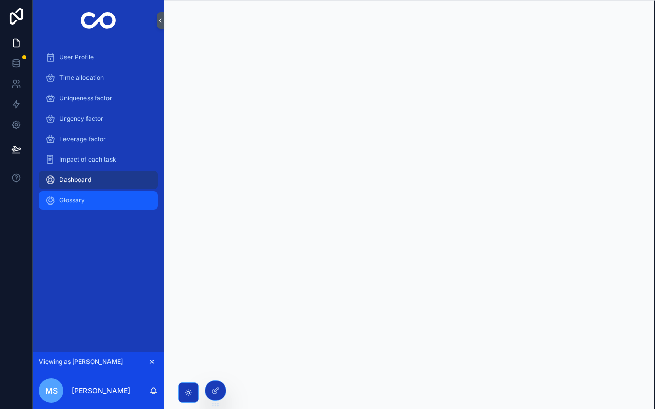
click at [90, 201] on div "Glossary" at bounding box center [98, 200] width 106 height 16
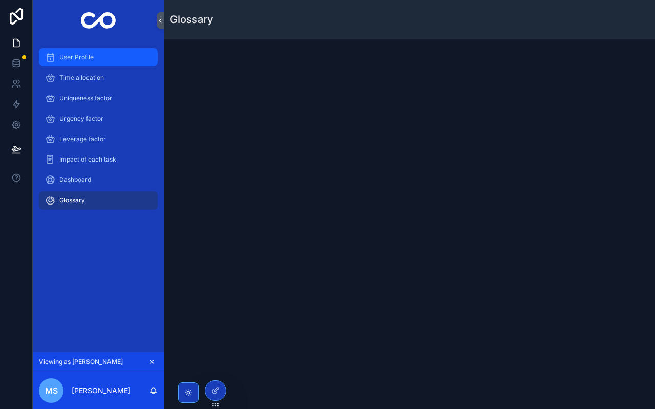
click at [75, 61] on span "User Profile" at bounding box center [76, 57] width 34 height 8
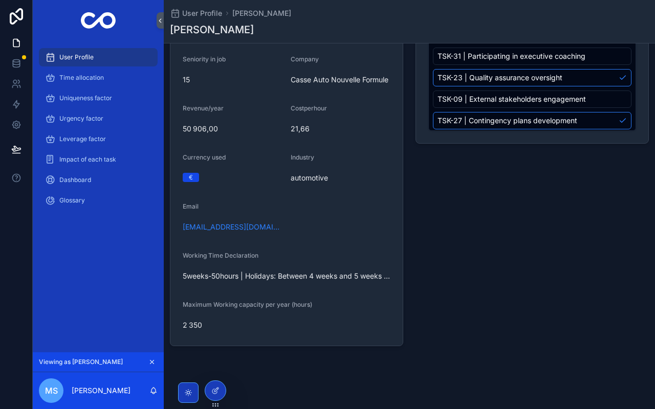
scroll to position [182, 0]
